Goal: Find specific fact

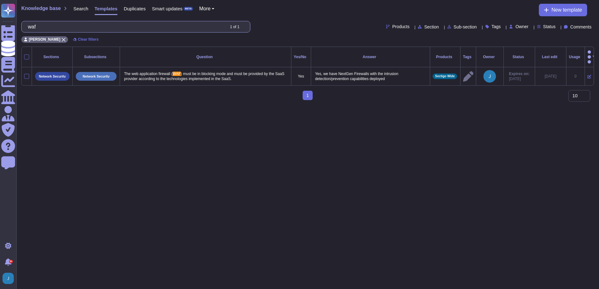
drag, startPoint x: 65, startPoint y: 30, endPoint x: 85, endPoint y: 29, distance: 19.1
click at [16, 20] on div "Questionnaires Knowledge Base Documents Analytics CAIQ / SIG Admin Trust Center…" at bounding box center [299, 52] width 599 height 105
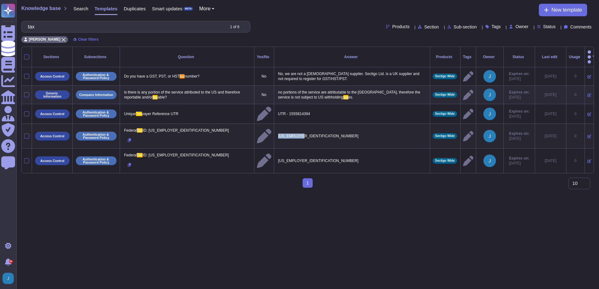
drag, startPoint x: 297, startPoint y: 128, endPoint x: 269, endPoint y: 127, distance: 27.6
click at [274, 127] on td "[US_EMPLOYER_IDENTIFICATION_NUMBER]" at bounding box center [352, 136] width 156 height 25
copy p "[US_EMPLOYER_IDENTIFICATION_NUMBER]"
click at [162, 24] on input "tax" at bounding box center [124, 26] width 199 height 11
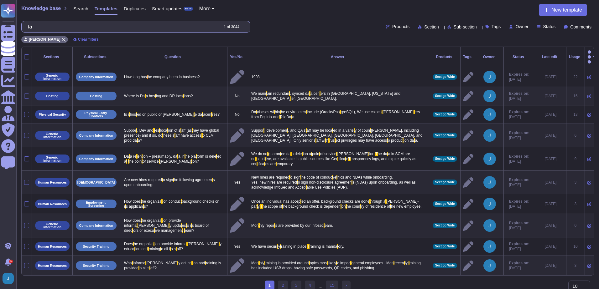
type input "t"
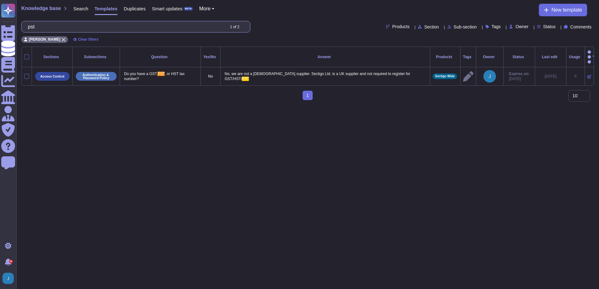
click at [71, 29] on input "pst" at bounding box center [124, 26] width 199 height 11
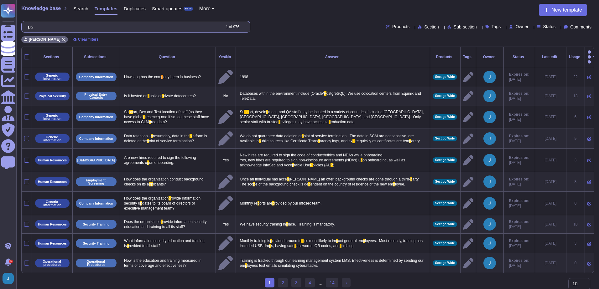
type input "p"
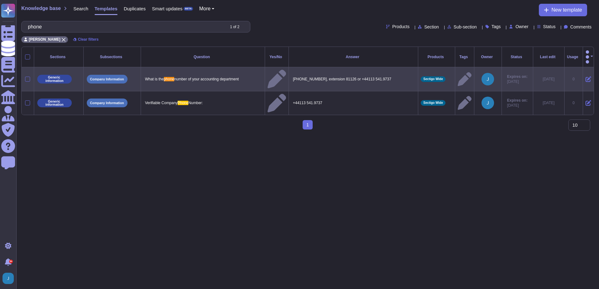
type input "phone"
drag, startPoint x: 394, startPoint y: 67, endPoint x: 292, endPoint y: 65, distance: 102.1
click at [292, 67] on td "[PHONE_NUMBER], extension 81126 or +44113 541.9737" at bounding box center [353, 79] width 129 height 24
copy p "[PHONE_NUMBER], extension 81126 or +44113 541.9737"
